Goal: Information Seeking & Learning: Understand process/instructions

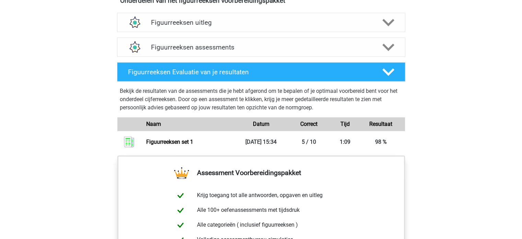
scroll to position [446, 0]
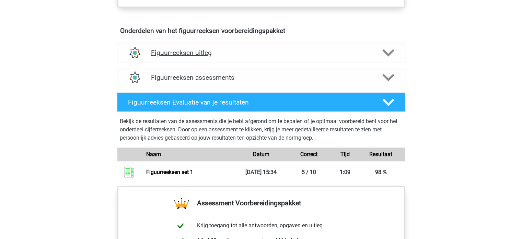
click at [386, 52] on polygon at bounding box center [389, 53] width 12 height 8
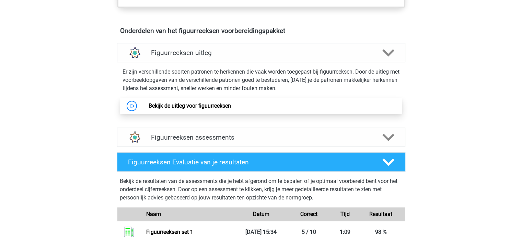
click at [187, 105] on link "Bekijk de uitleg voor figuurreeksen" at bounding box center [190, 105] width 82 height 7
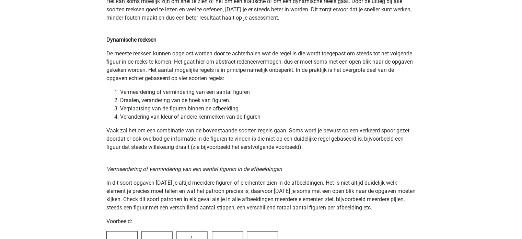
scroll to position [515, 0]
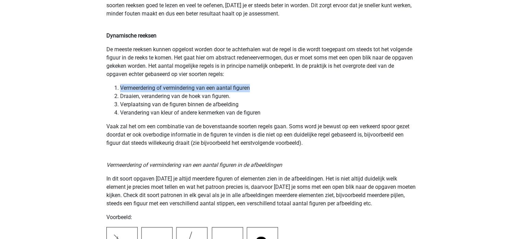
drag, startPoint x: 253, startPoint y: 88, endPoint x: 114, endPoint y: 88, distance: 139.1
click at [120, 88] on li "Vermeerdering of vermindering van een aantal figuren" at bounding box center [268, 88] width 296 height 8
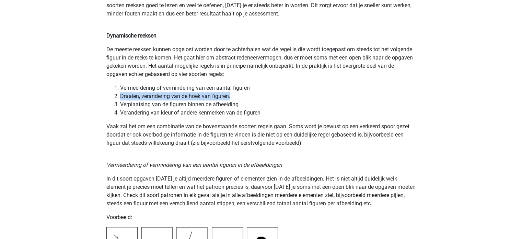
drag, startPoint x: 232, startPoint y: 97, endPoint x: 110, endPoint y: 100, distance: 121.9
click at [110, 100] on ol "Vermeerdering of vermindering van een aantal figuren Draaien, verandering van d…" at bounding box center [261, 100] width 310 height 33
drag, startPoint x: 243, startPoint y: 104, endPoint x: 119, endPoint y: 109, distance: 123.7
click at [119, 109] on ol "Vermeerdering of vermindering van een aantal figuren Draaien, verandering van d…" at bounding box center [261, 100] width 310 height 33
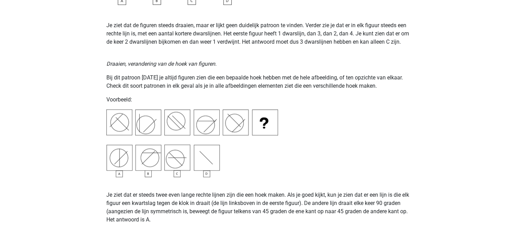
scroll to position [824, 0]
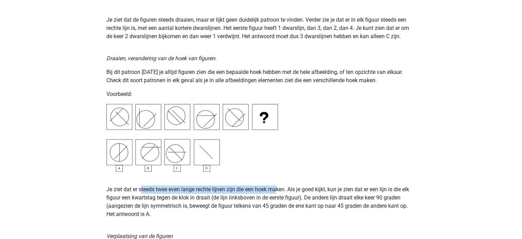
drag, startPoint x: 143, startPoint y: 191, endPoint x: 278, endPoint y: 186, distance: 136.1
click at [278, 186] on p "Je ziet dat er steeds twee even lange rechte lijnen zijn die een hoek maken. Al…" at bounding box center [261, 201] width 310 height 33
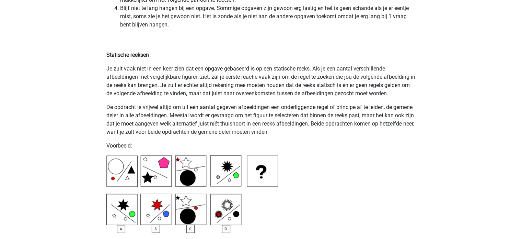
scroll to position [1580, 0]
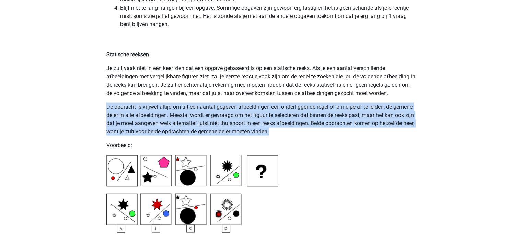
drag, startPoint x: 104, startPoint y: 105, endPoint x: 372, endPoint y: 128, distance: 269.2
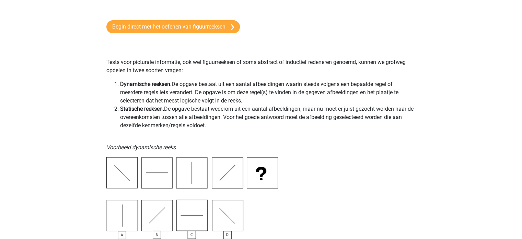
scroll to position [0, 0]
